Goal: Information Seeking & Learning: Learn about a topic

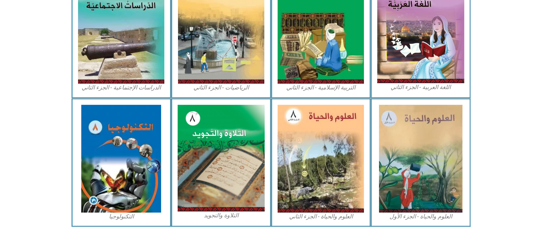
scroll to position [389, 0]
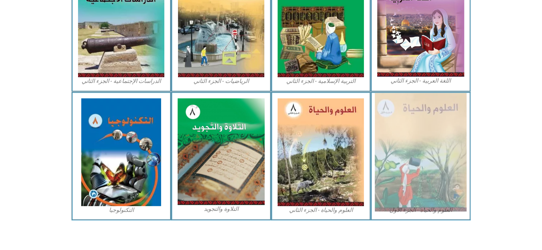
click at [395, 148] on img at bounding box center [421, 152] width 92 height 119
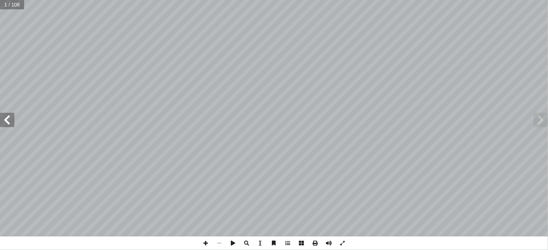
click at [19, 5] on input "text" at bounding box center [12, 4] width 24 height 9
type input "**"
click at [204, 245] on span at bounding box center [206, 244] width 14 height 14
click at [547, 47] on html "الصفحة الرئيسية الصف الأول الصف الثاني الصف الثالث الصف الرابع الصف الخامس الصف…" at bounding box center [274, 23] width 548 height 47
click at [203, 242] on span at bounding box center [206, 244] width 14 height 14
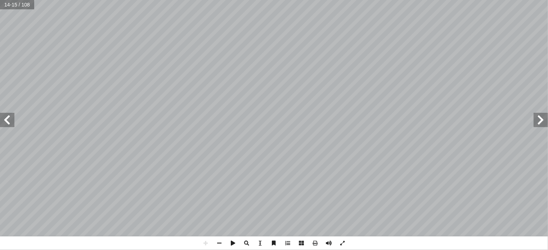
click at [294, 47] on html "الصفحة الرئيسية الصف الأول الصف الثاني الصف الثالث الصف الرابع الصف الخامس الصف…" at bounding box center [274, 23] width 548 height 47
click at [467, 47] on html "الصفحة الرئيسية الصف الأول الصف الثاني الصف الثالث الصف الرابع الصف الخامس الصف…" at bounding box center [274, 23] width 548 height 47
click at [419, 246] on div "١٠ مشروع: [PERSON_NAME] امــن فــي حديقــة المدرســة، ّ الث ّ مــن طلبــة الصــ…" at bounding box center [274, 125] width 548 height 250
click at [454, 0] on html "الصفحة الرئيسية الصف الأول الصف الثاني الصف الثالث الصف الرابع الصف الخامس الصف…" at bounding box center [274, 23] width 548 height 47
click at [8, 122] on span at bounding box center [7, 120] width 14 height 14
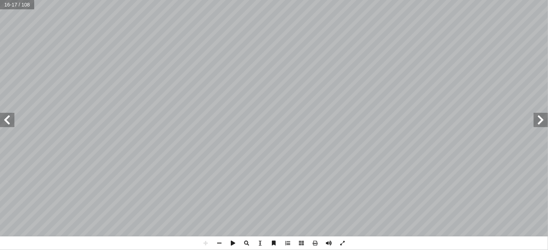
click at [260, 0] on html "الصفحة الرئيسية الصف الأول الصف الثاني الصف الثالث الصف الرابع الصف الخامس الصف…" at bounding box center [274, 23] width 548 height 47
click at [547, 47] on html "الصفحة الرئيسية الصف الأول الصف الثاني الصف الثالث الصف الرابع الصف الخامس الصف…" at bounding box center [274, 23] width 548 height 47
click at [364, 241] on div "١٢ نوع الخلية اسمها صورتها الت��ؤم حيوانية دم حمراء نويـــه، أ �� تحتـــوي الخ�…" at bounding box center [274, 125] width 548 height 250
click at [297, 0] on html "الصفحة الرئيسية الصف الأول الصف الثاني الصف الثالث الصف الرابع الصف الخامس الصف…" at bounding box center [274, 23] width 548 height 47
click at [8, 123] on span at bounding box center [7, 120] width 14 height 14
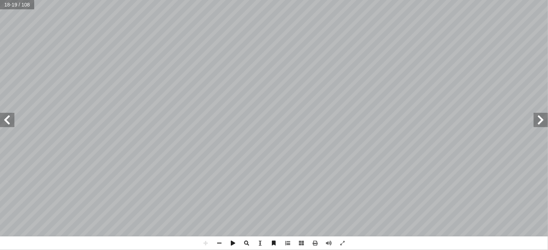
click at [199, 0] on html "الصفحة الرئيسية الصف الأول الصف الثاني الصف الثالث الصف الرابع الصف الخامس الصف…" at bounding box center [274, 23] width 548 height 47
click at [255, 47] on html "الصفحة الرئيسية الصف الأول الصف الثاني الصف الثالث الصف الرابع الصف الخامس الصف…" at bounding box center [274, 23] width 548 height 47
click at [546, 125] on span at bounding box center [540, 120] width 14 height 14
click at [547, 24] on html "الصفحة الرئيسية الصف الأول الصف الثاني الصف الثالث الصف الرابع الصف الخامس الصف…" at bounding box center [274, 23] width 548 height 47
click at [220, 244] on span at bounding box center [219, 244] width 14 height 14
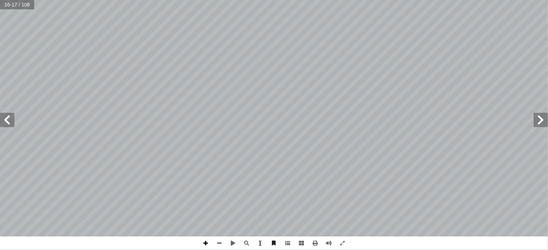
click at [204, 246] on span at bounding box center [206, 244] width 14 height 14
